Goal: Navigation & Orientation: Find specific page/section

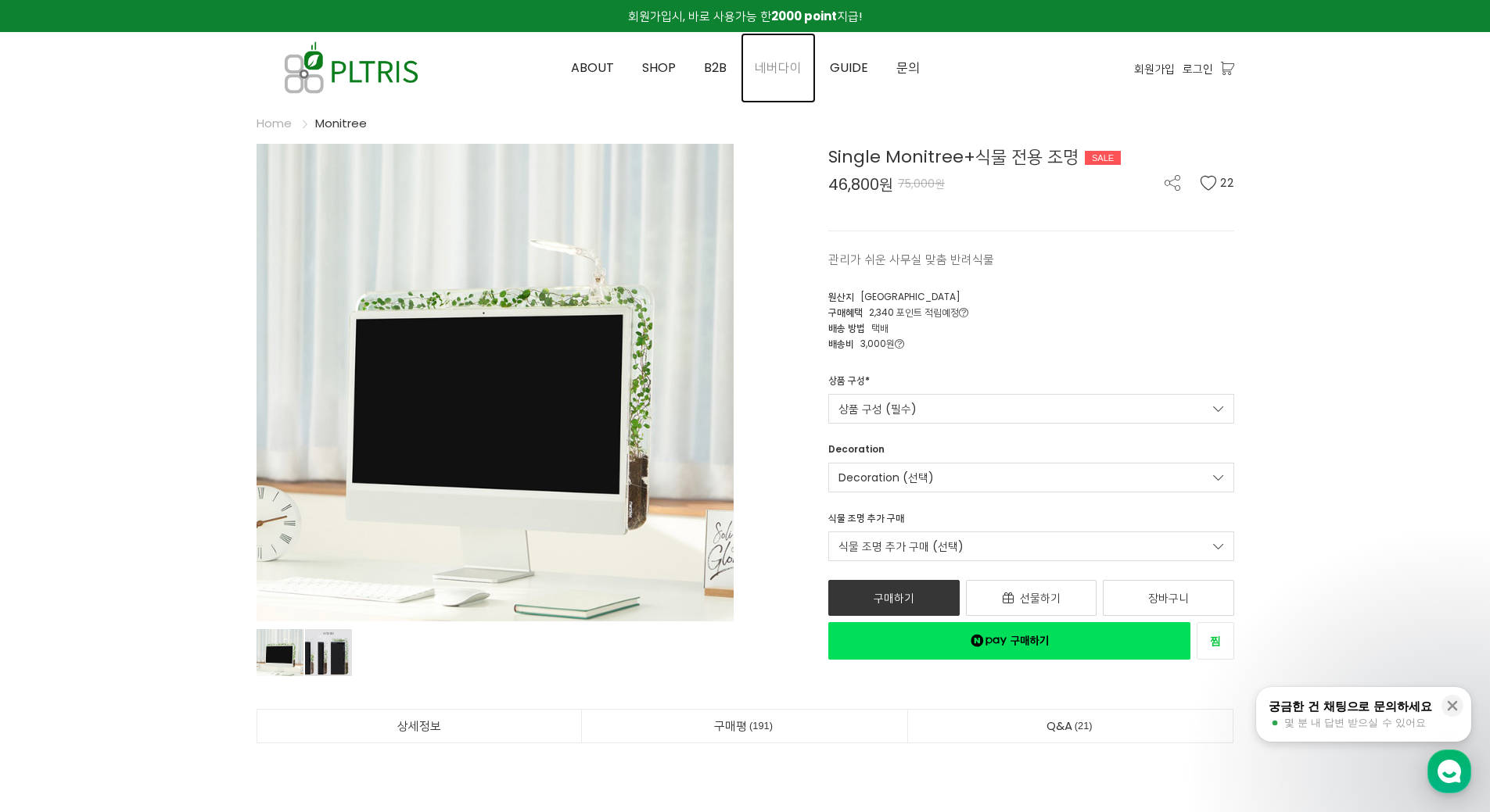
click at [780, 62] on span "네버다이" at bounding box center [778, 67] width 47 height 18
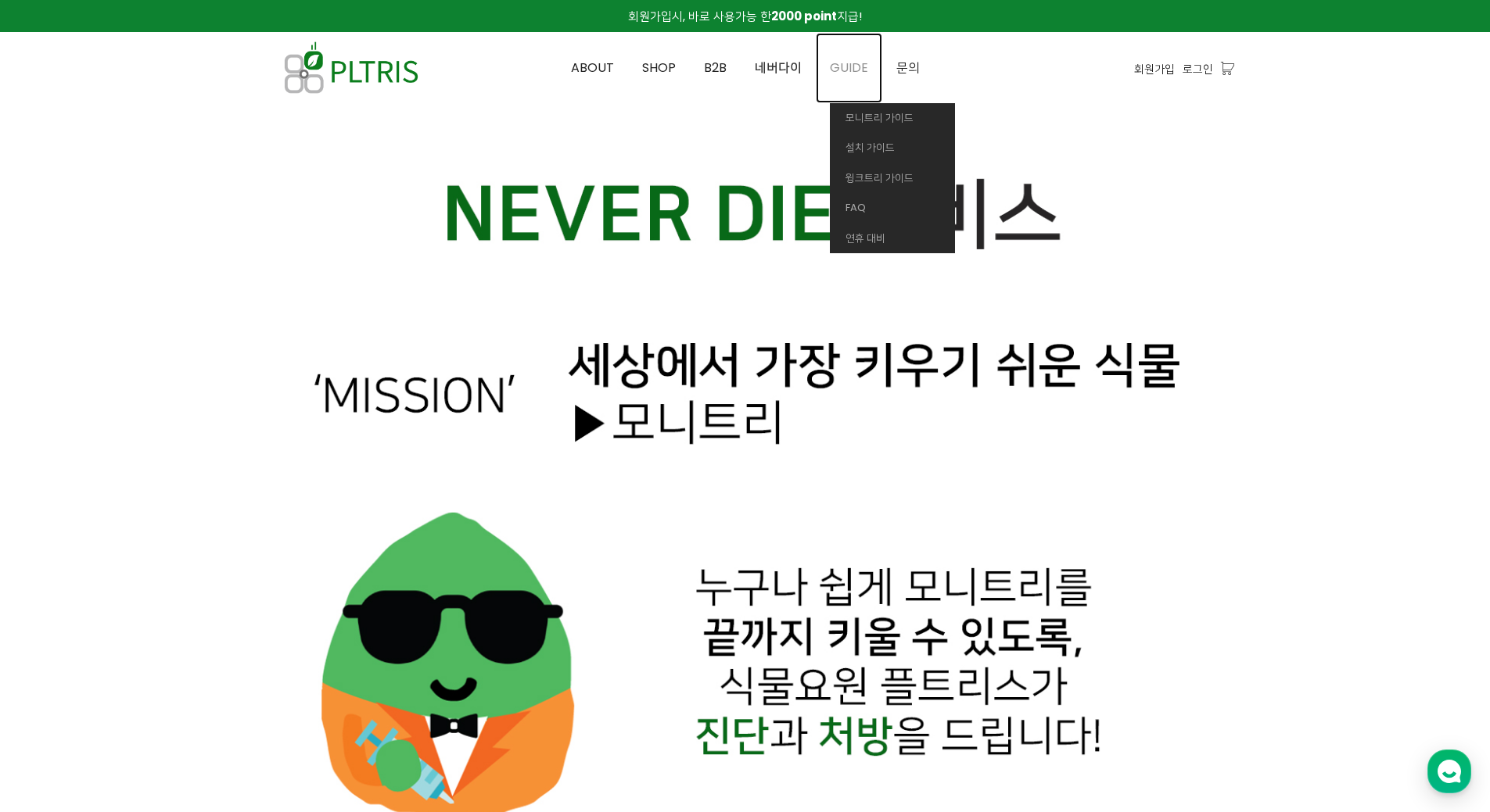
click at [865, 70] on span "GUIDE" at bounding box center [849, 67] width 38 height 18
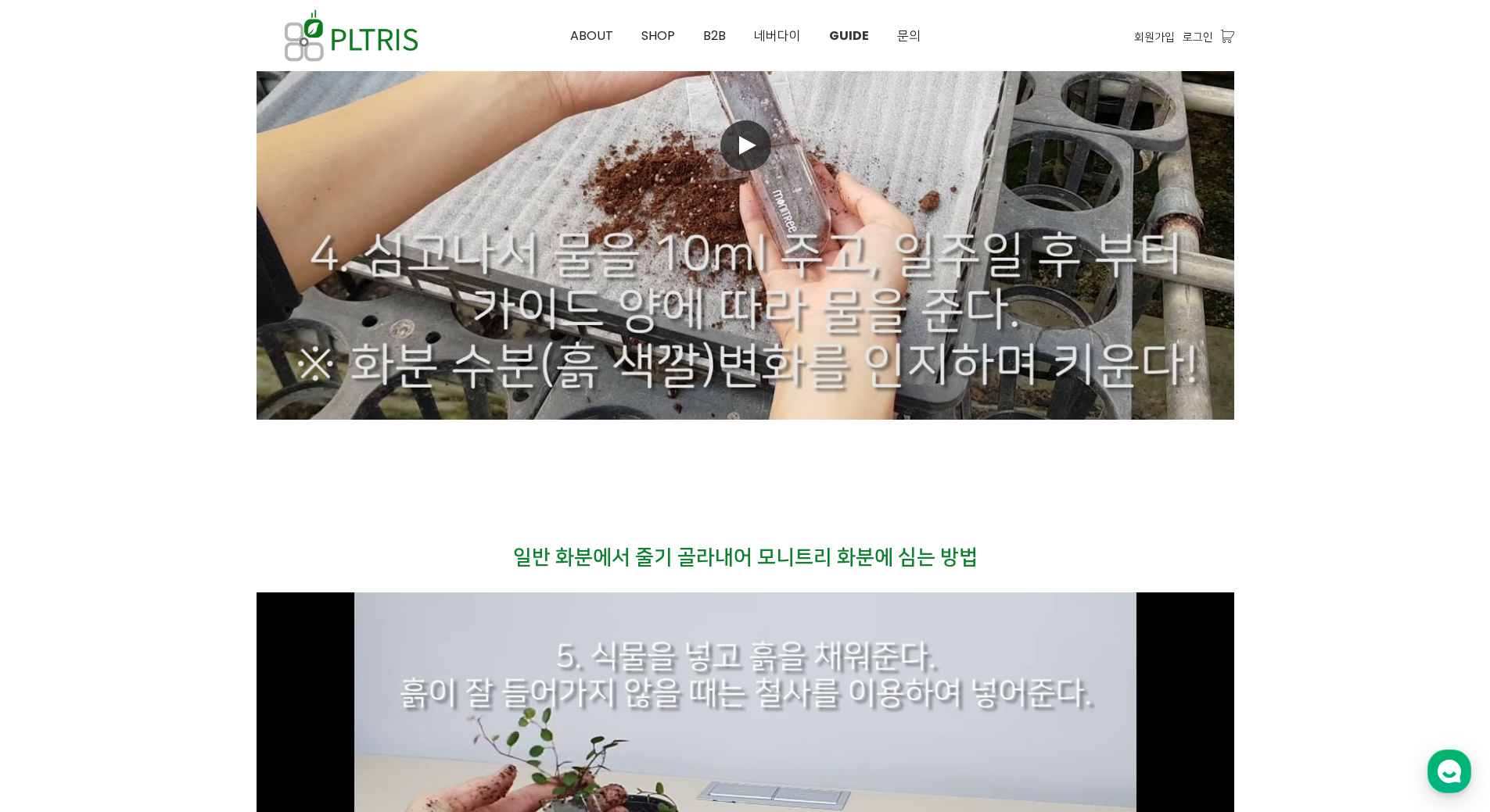
scroll to position [10930, 0]
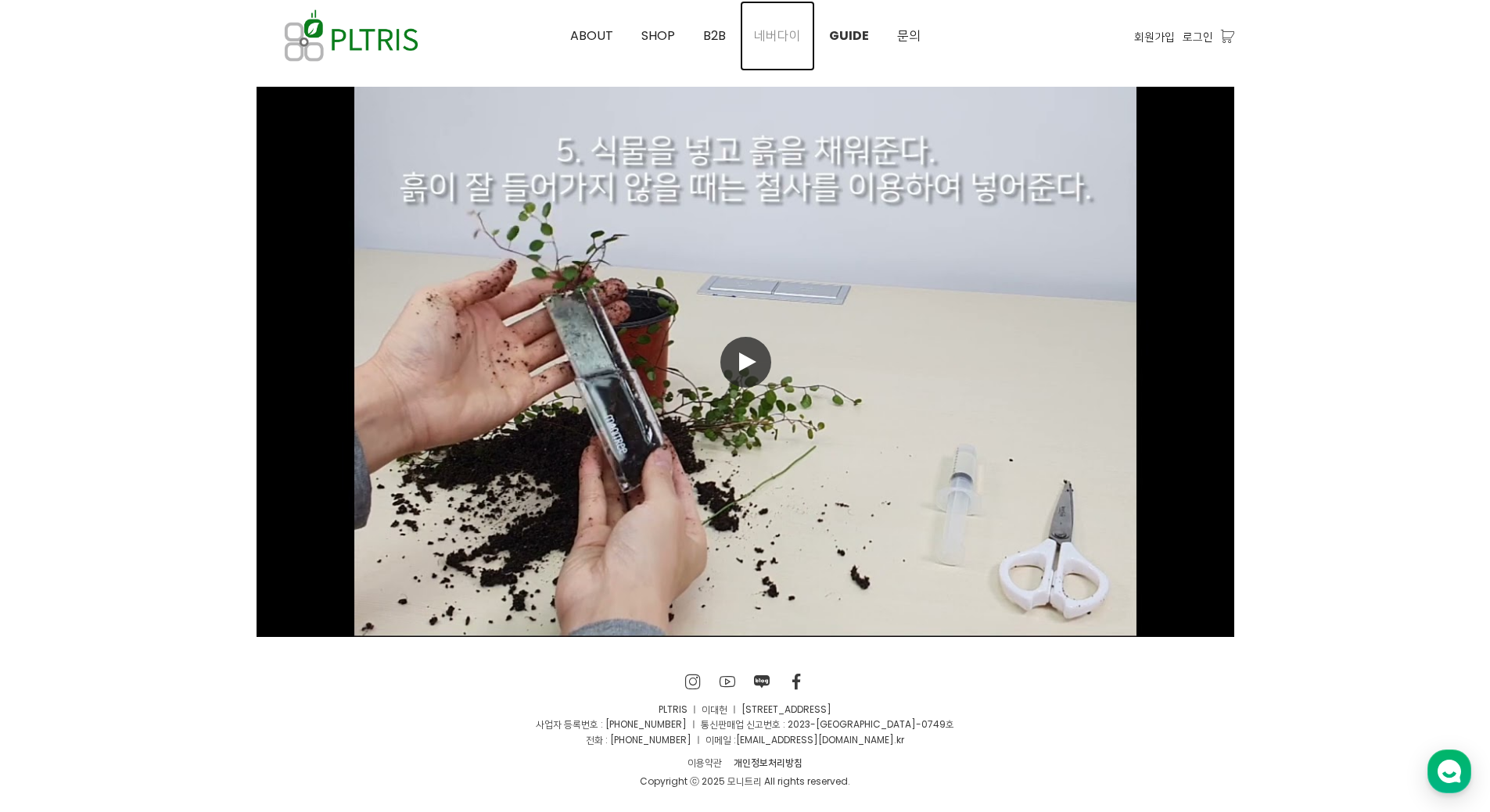
click at [783, 36] on span "네버다이" at bounding box center [778, 36] width 47 height 18
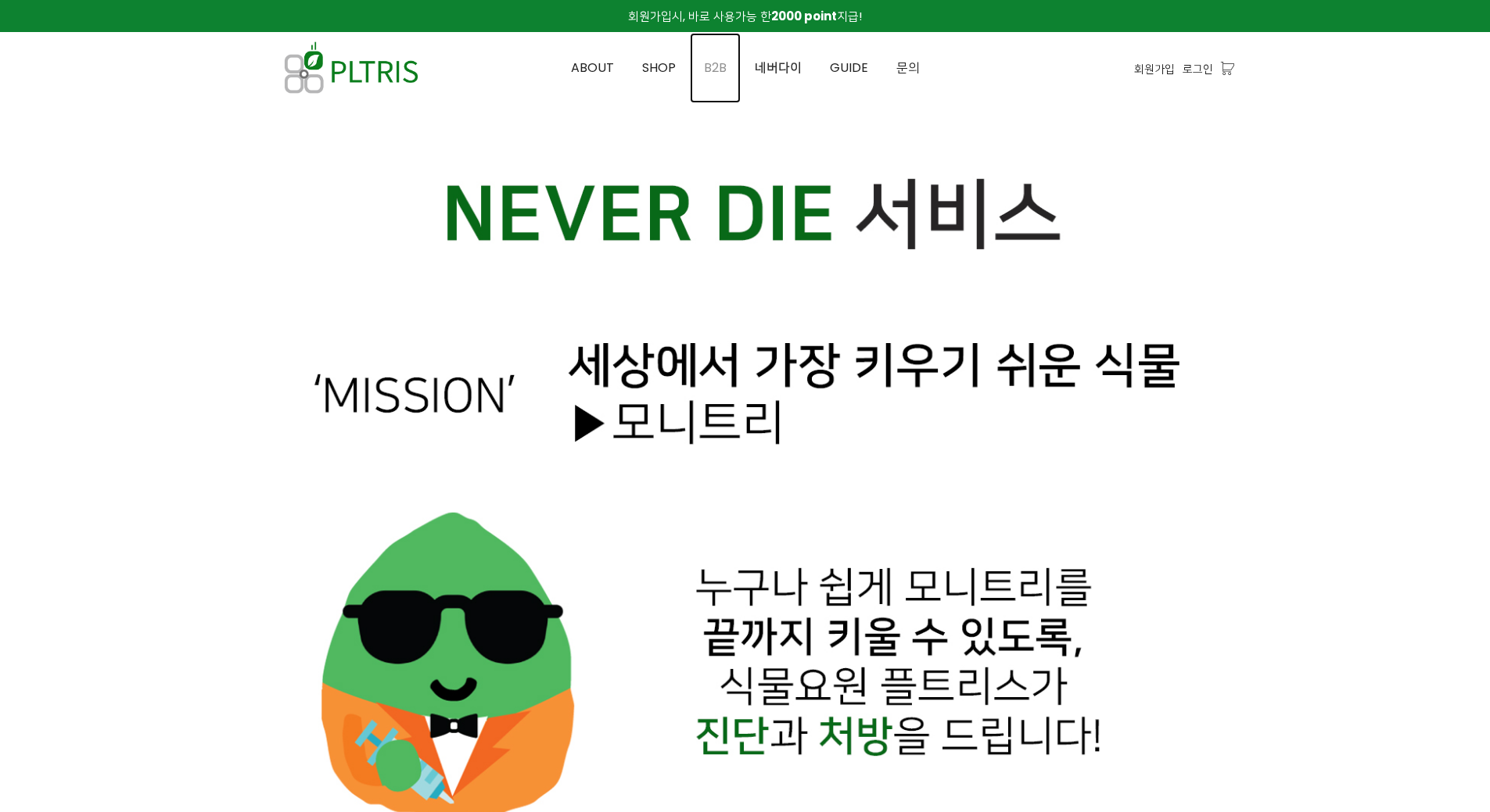
click at [711, 63] on span "B2B" at bounding box center [715, 67] width 22 height 18
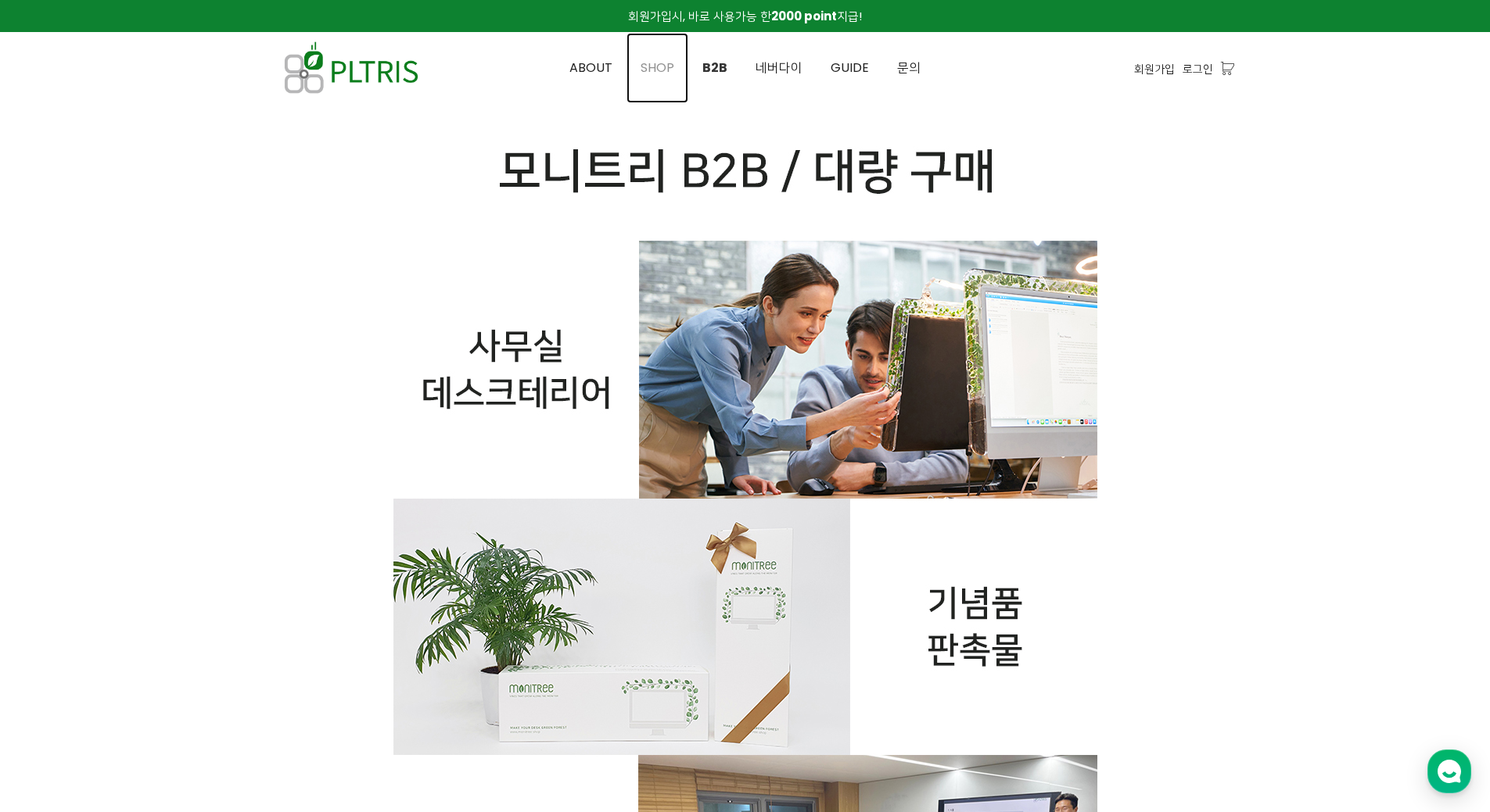
click at [656, 71] on span "SHOP" at bounding box center [658, 67] width 33 height 18
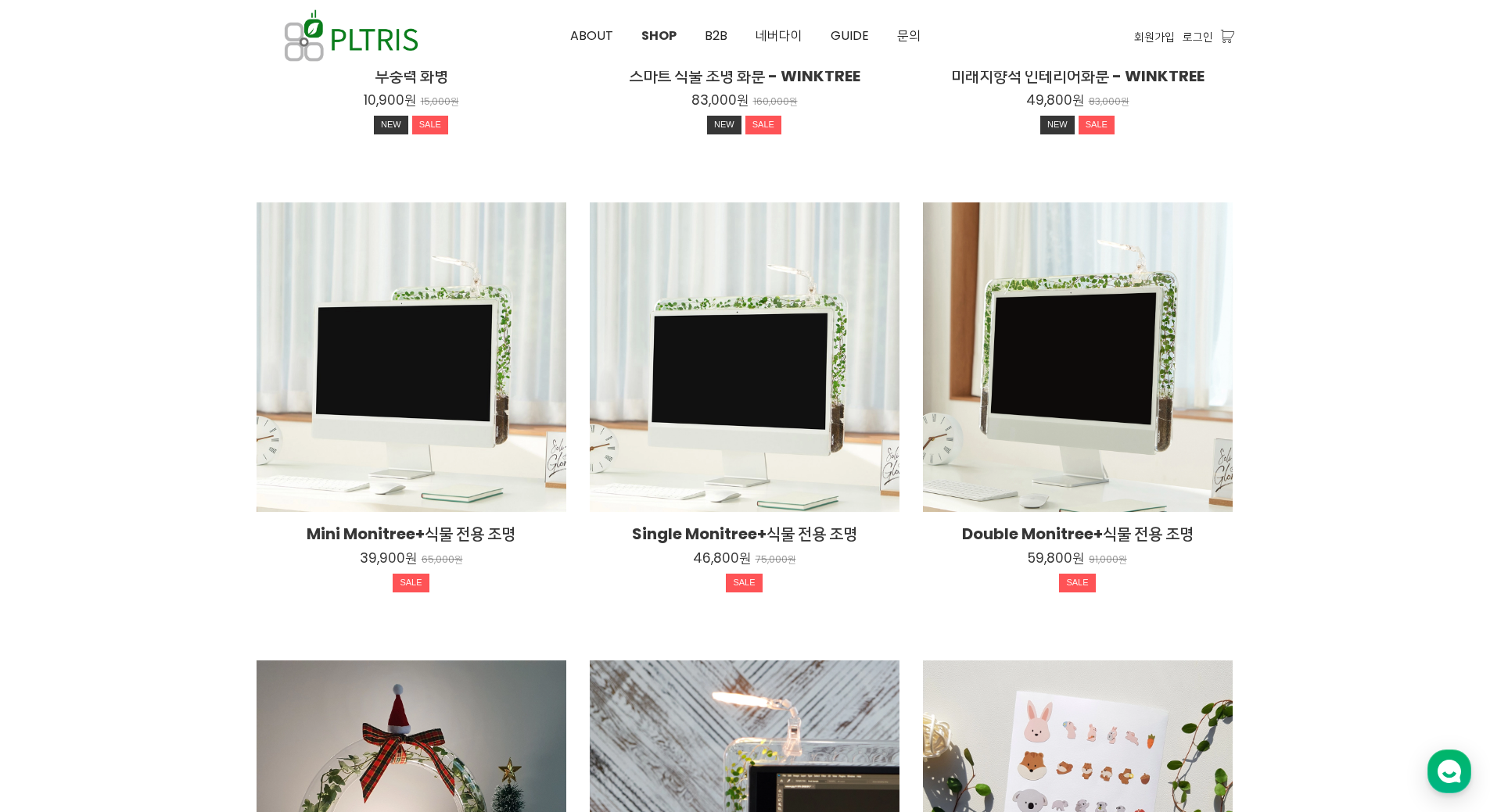
scroll to position [1042, 0]
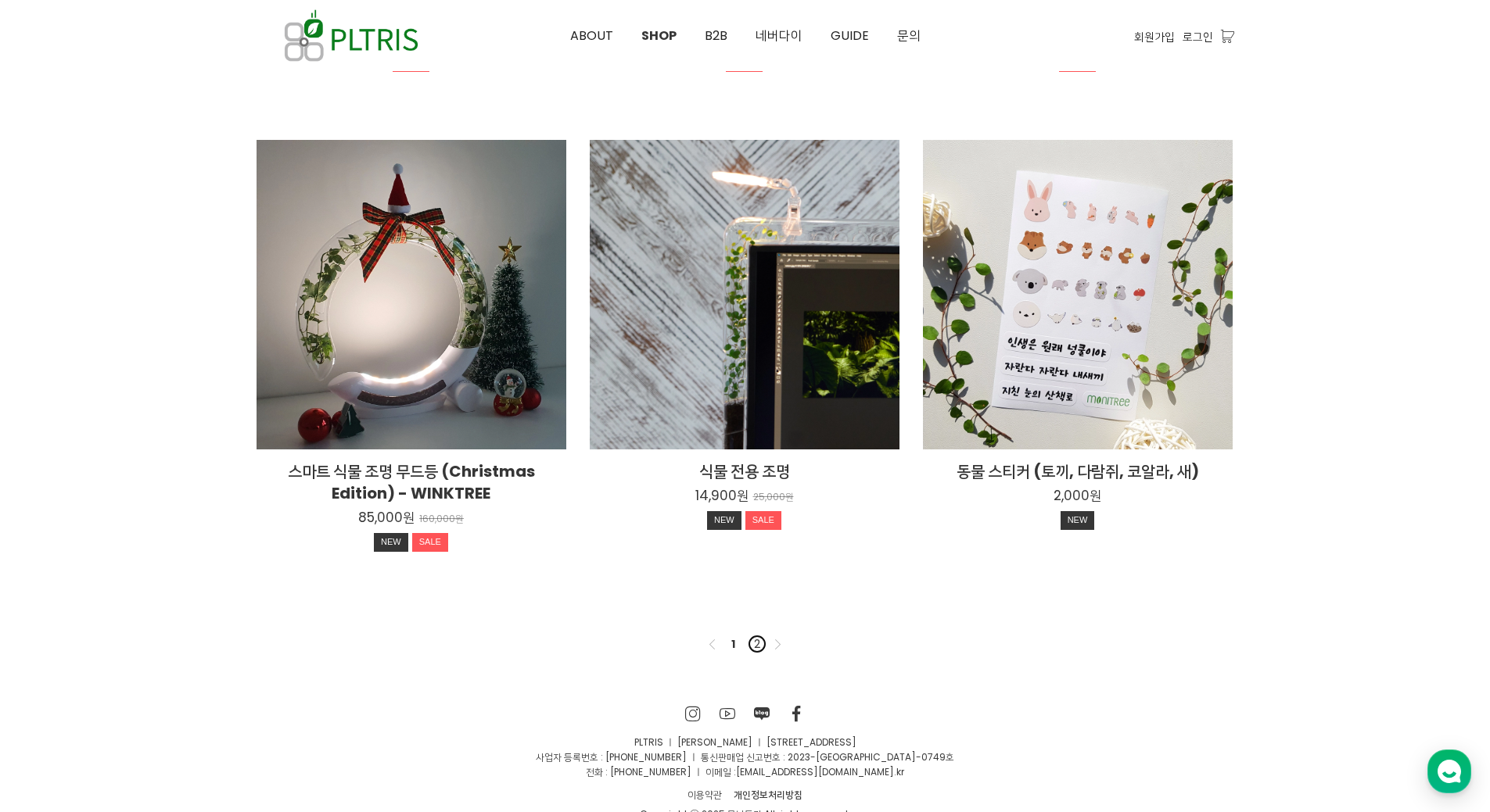
click at [760, 635] on link "2" at bounding box center [757, 644] width 19 height 19
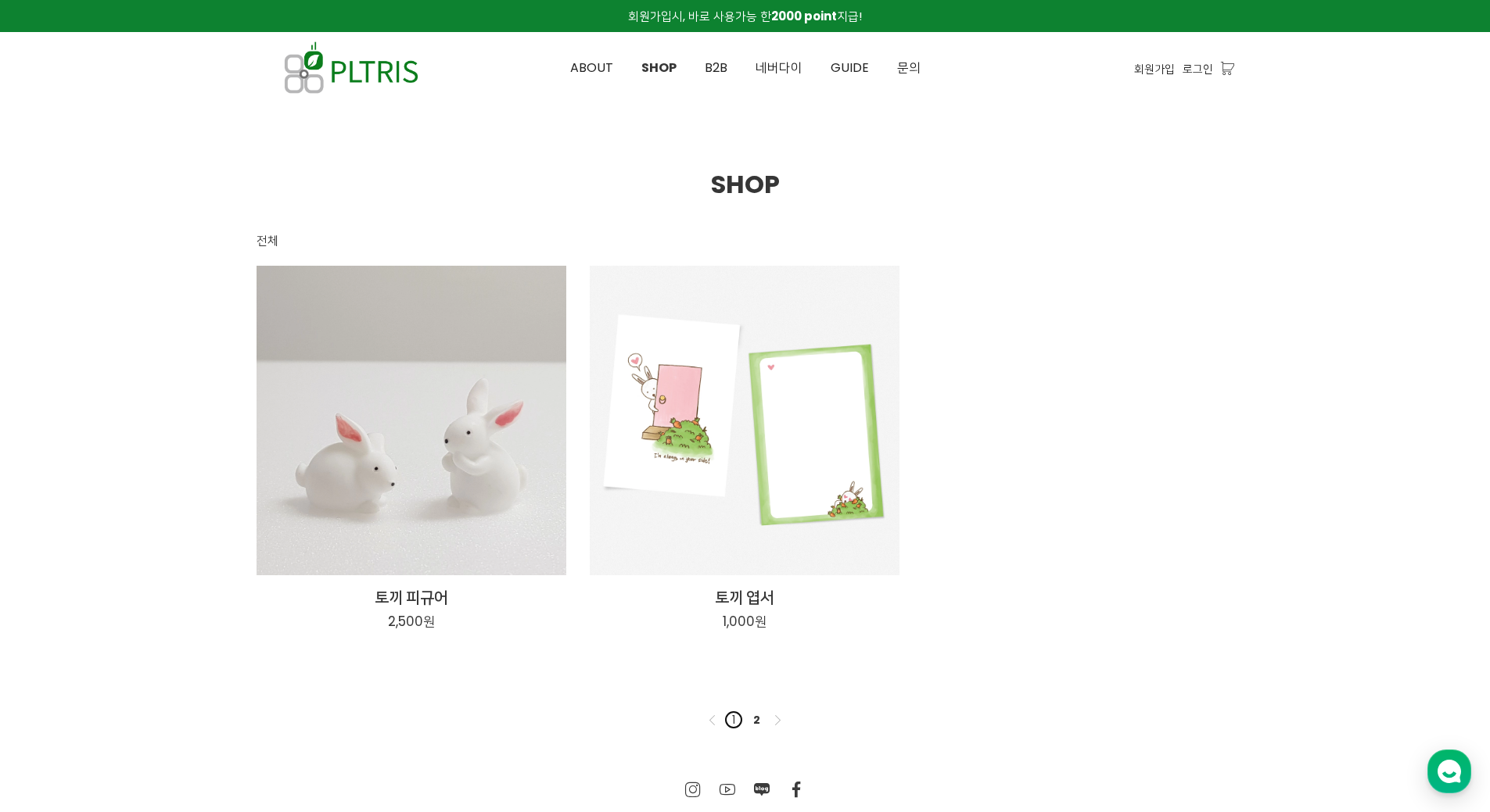
click at [737, 720] on link "1" at bounding box center [733, 720] width 19 height 19
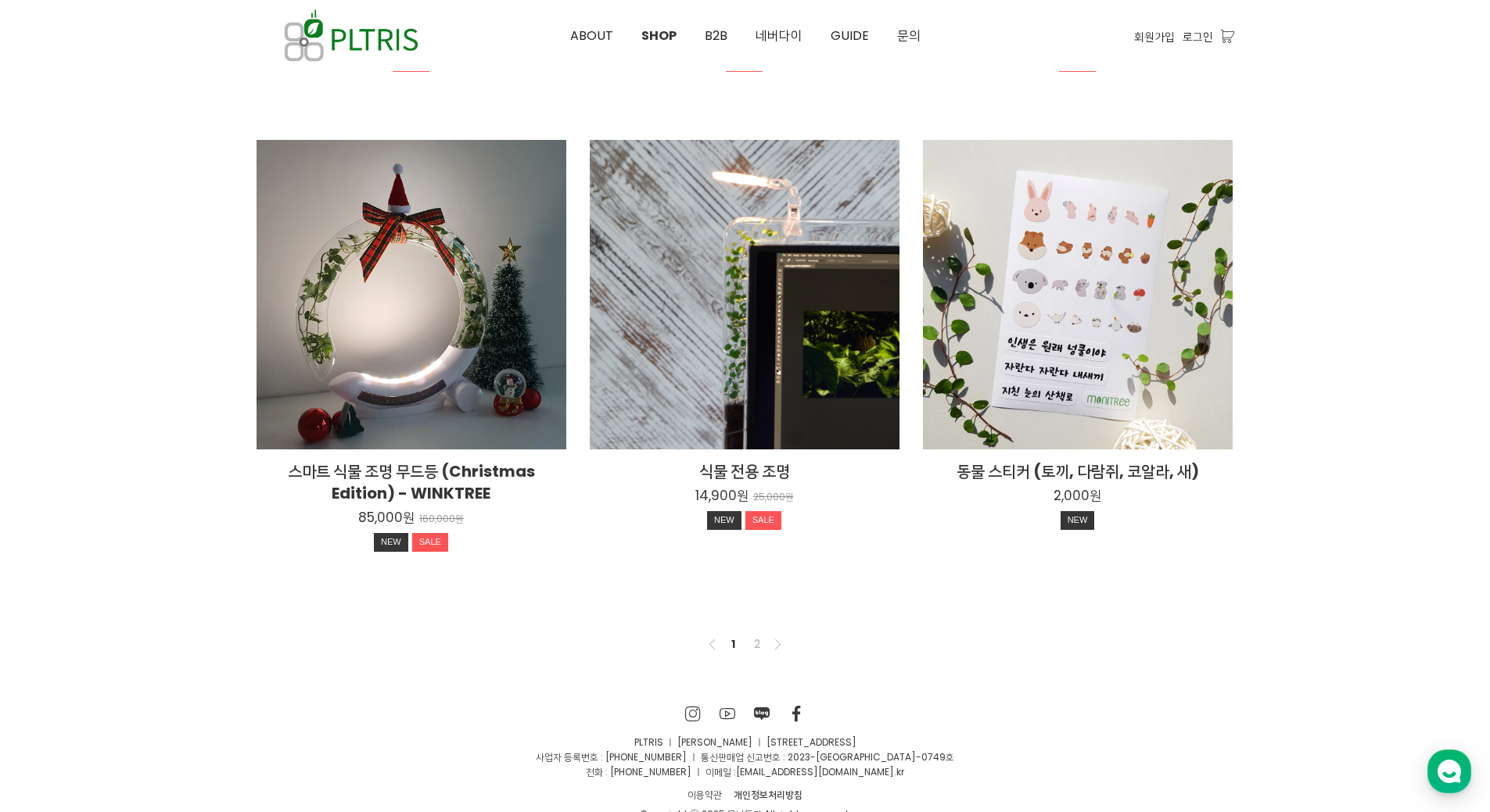
scroll to position [521, 0]
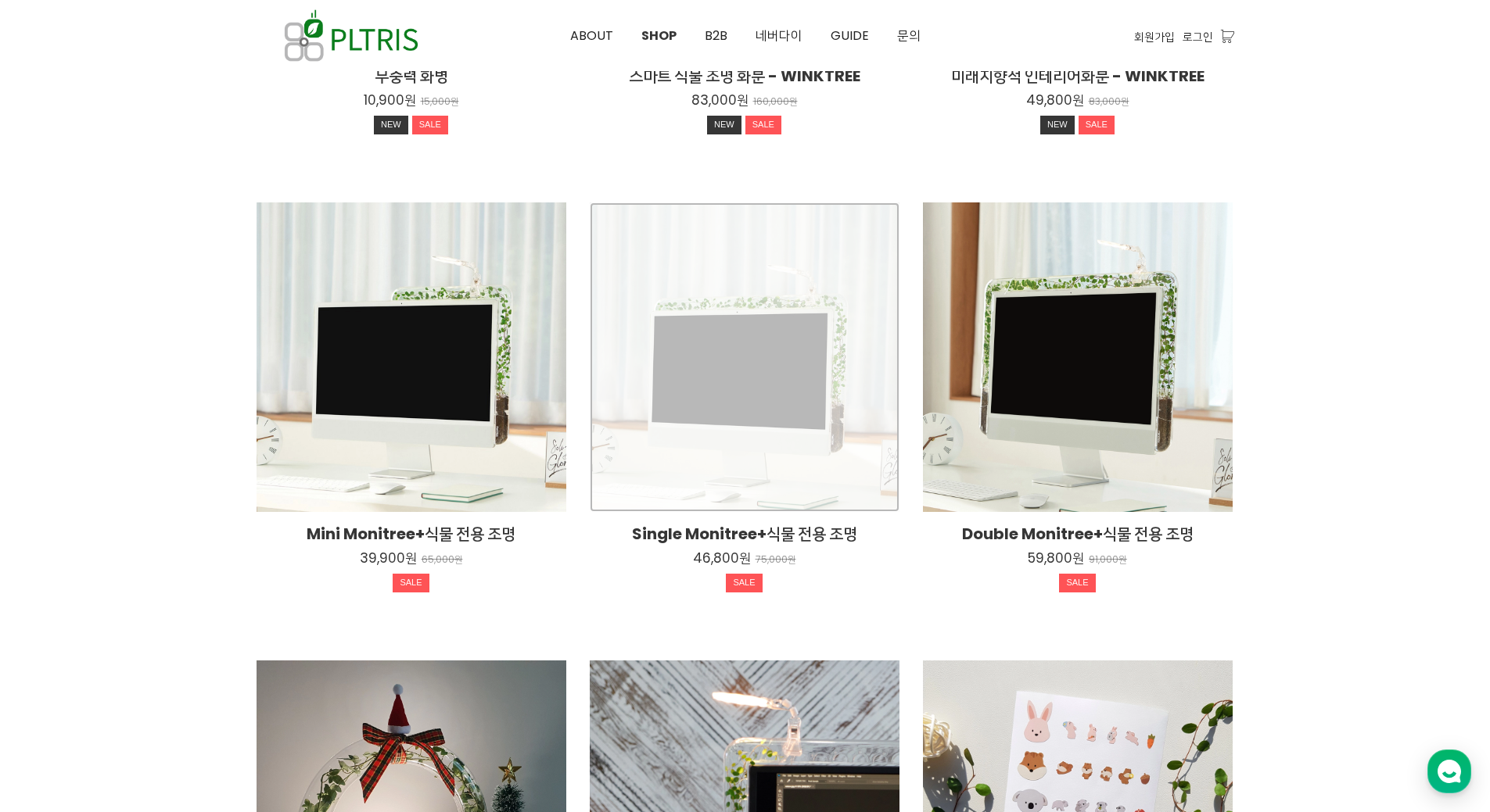
click at [769, 380] on div "Single Monitree+식물 전용 조명 46,800원 75,000원 SALE" at bounding box center [745, 357] width 310 height 310
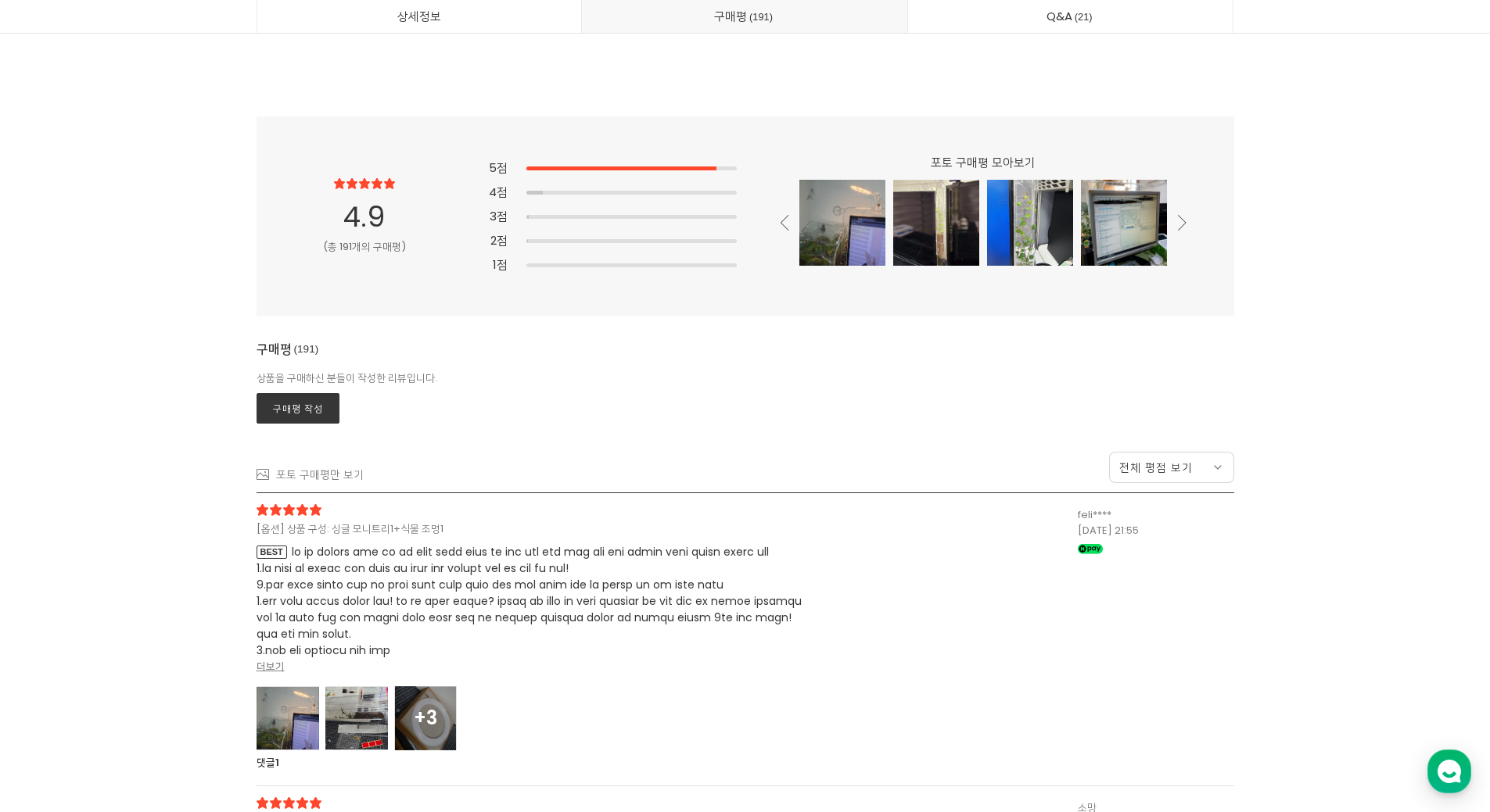
scroll to position [43032, 0]
